Goal: Information Seeking & Learning: Learn about a topic

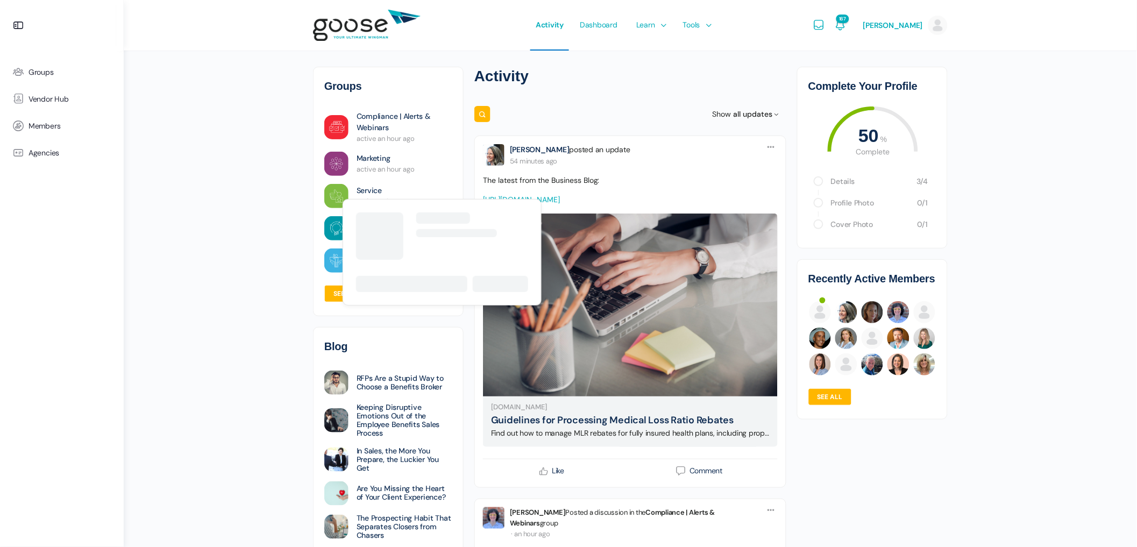
click at [367, 187] on link "Service" at bounding box center [369, 190] width 25 height 11
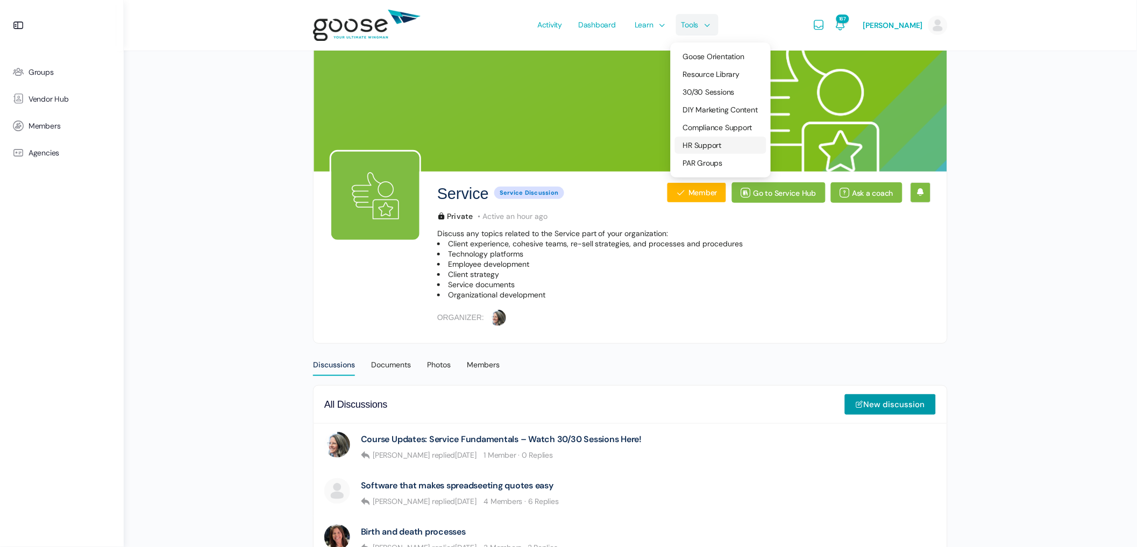
click at [715, 140] on span "HR Support" at bounding box center [702, 145] width 39 height 10
